Goal: Book appointment/travel/reservation

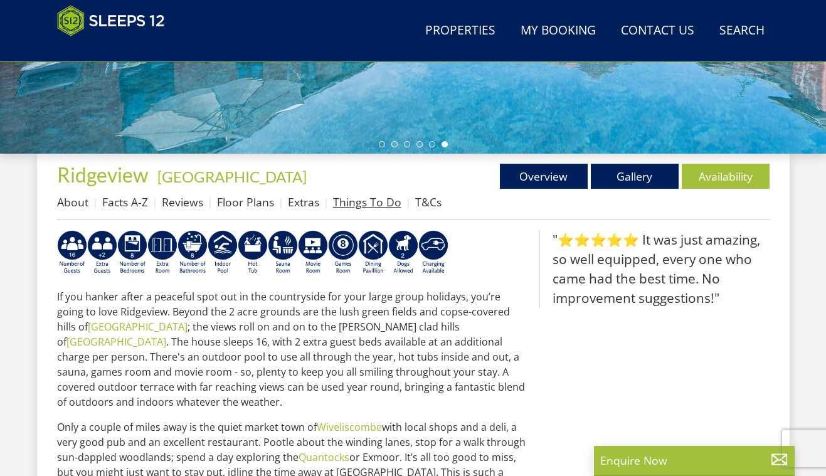
scroll to position [359, 0]
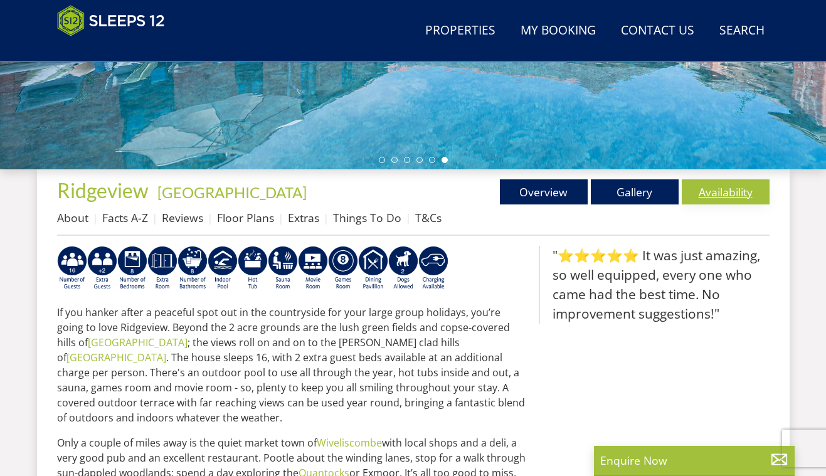
click at [708, 191] on link "Availability" at bounding box center [726, 191] width 88 height 25
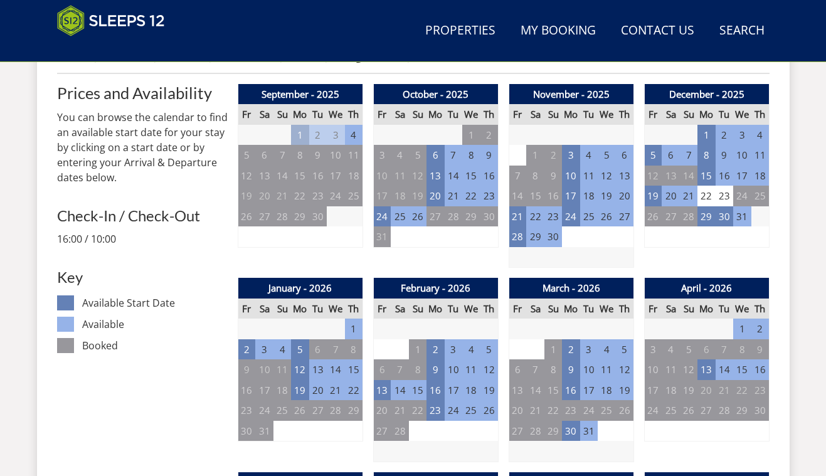
scroll to position [509, 0]
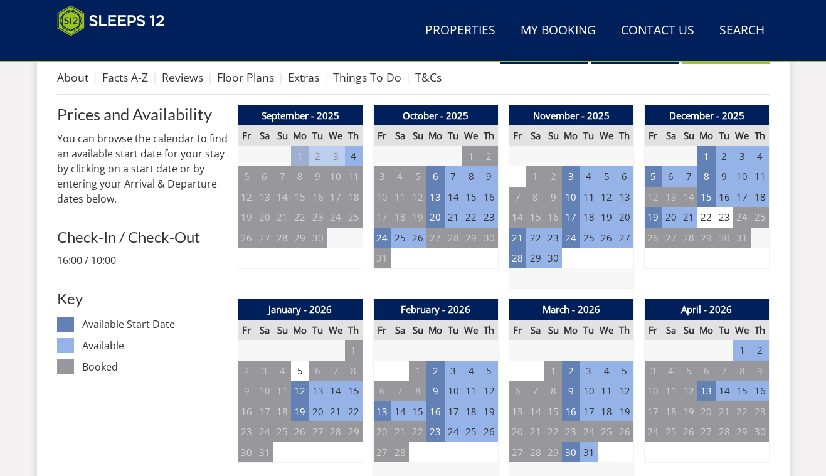
scroll to position [525, 0]
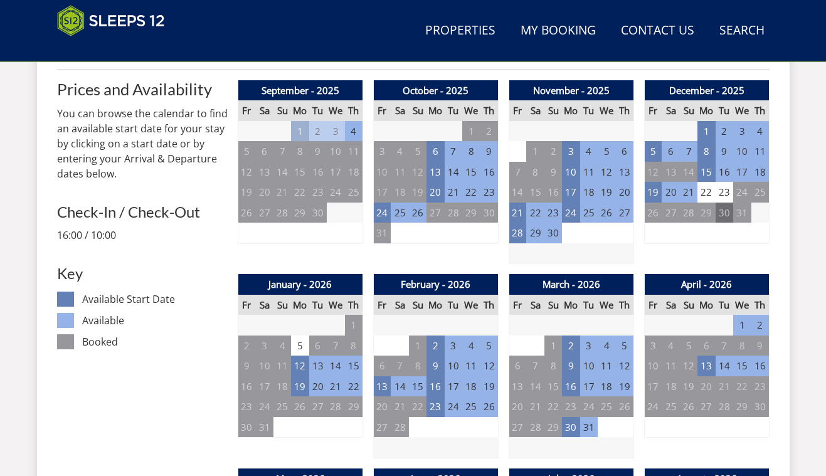
click at [717, 208] on td "30" at bounding box center [725, 213] width 18 height 21
click at [704, 210] on td "29" at bounding box center [707, 213] width 18 height 21
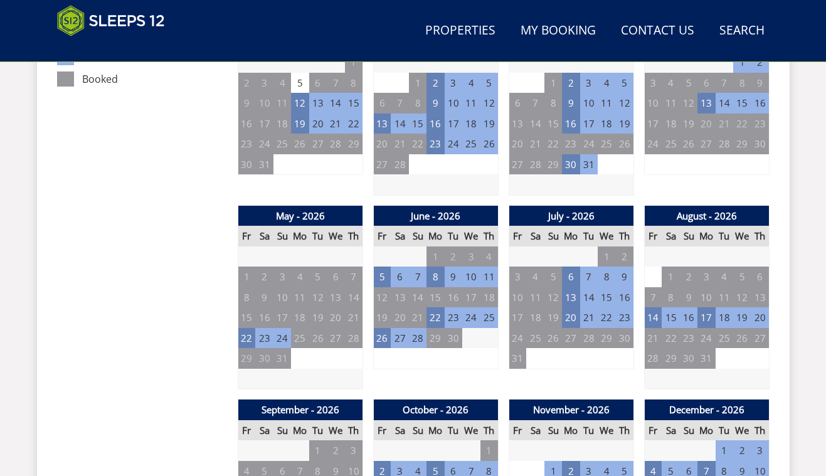
scroll to position [802, 0]
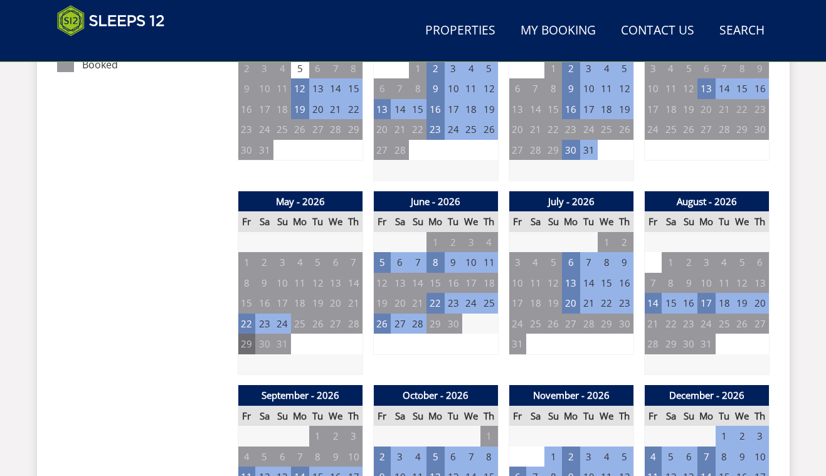
click at [253, 334] on td "29" at bounding box center [247, 344] width 18 height 21
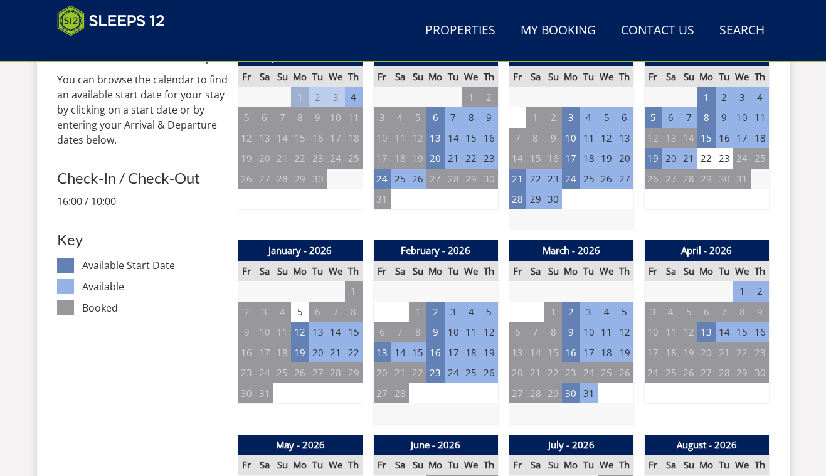
scroll to position [542, 0]
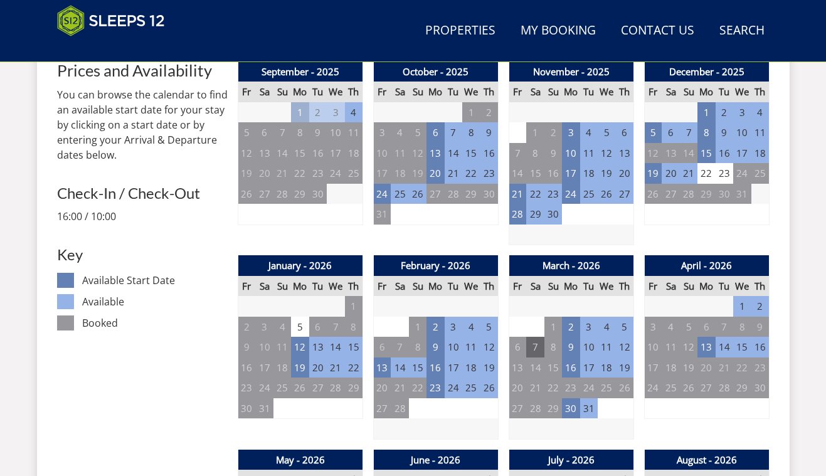
scroll to position [520, 0]
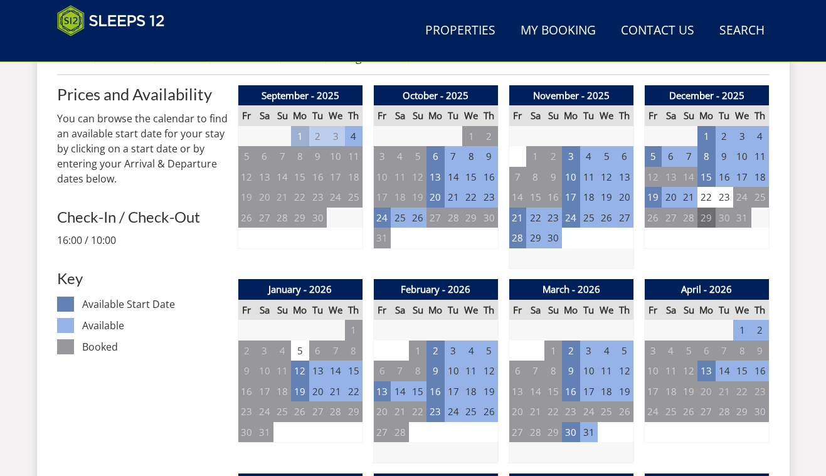
click at [708, 216] on td "29" at bounding box center [707, 218] width 18 height 21
click at [654, 198] on td "19" at bounding box center [653, 197] width 18 height 21
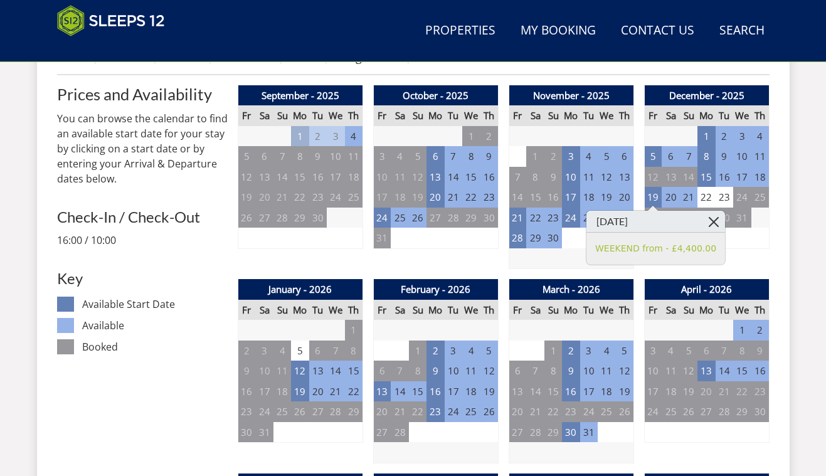
click at [713, 219] on link at bounding box center [714, 222] width 22 height 22
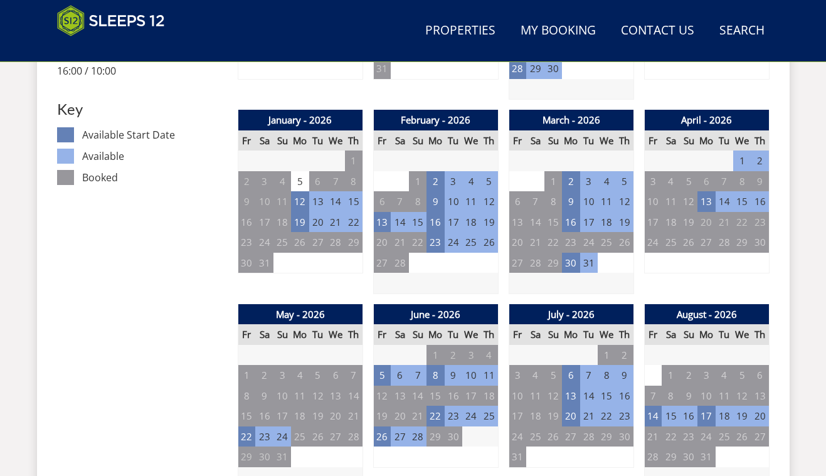
scroll to position [701, 0]
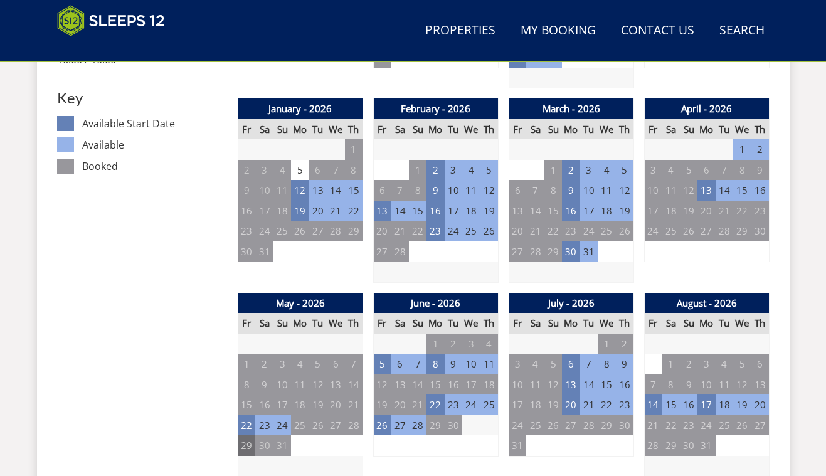
click at [247, 435] on td "29" at bounding box center [247, 445] width 18 height 21
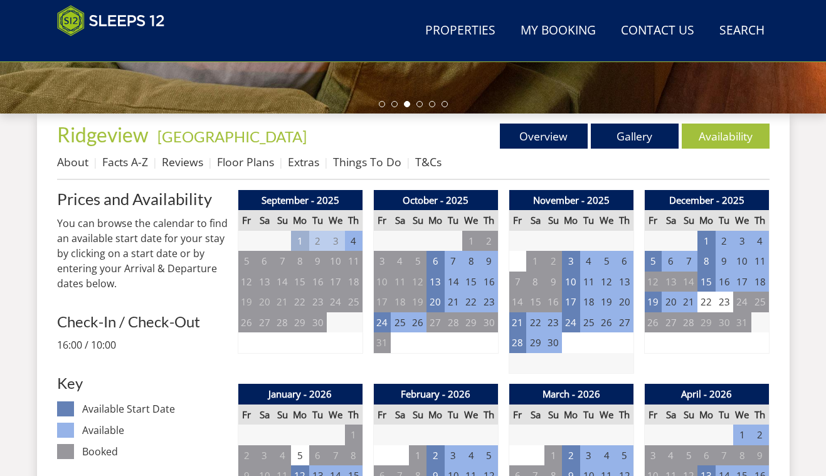
scroll to position [344, 0]
